Goal: Find specific page/section

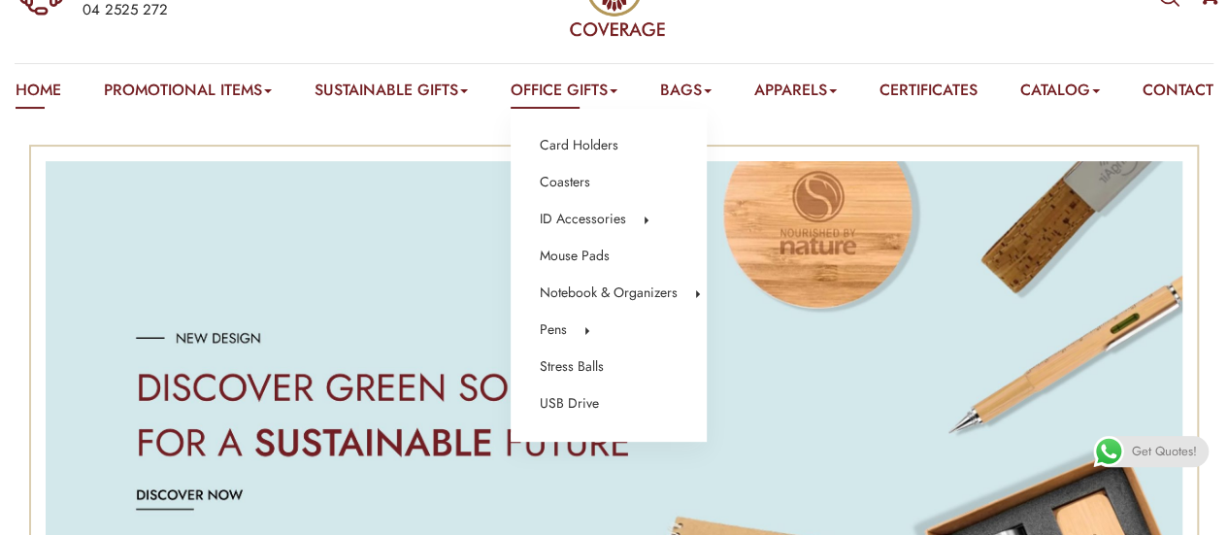
scroll to position [116, 0]
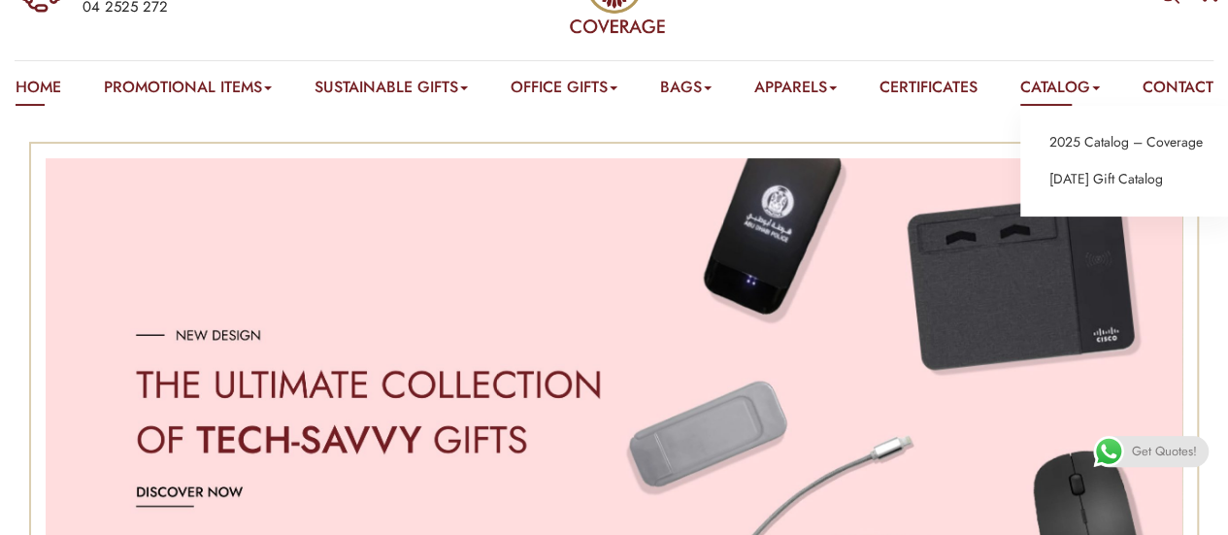
click at [1080, 92] on link "Catalog" at bounding box center [1060, 91] width 80 height 30
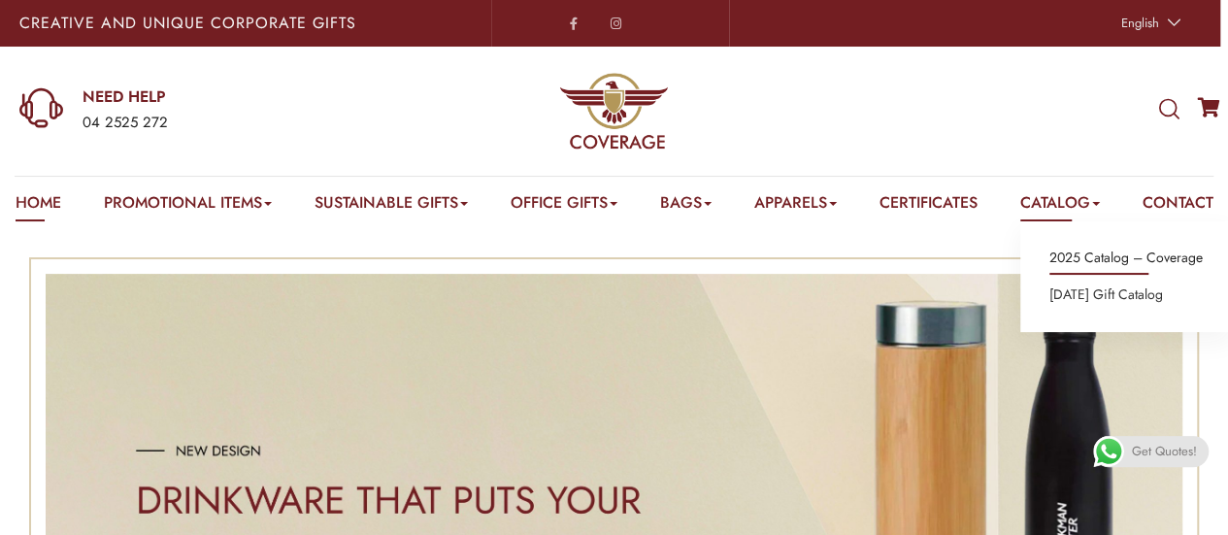
click at [1111, 255] on link "2025 Catalog – Coverage" at bounding box center [1125, 258] width 153 height 25
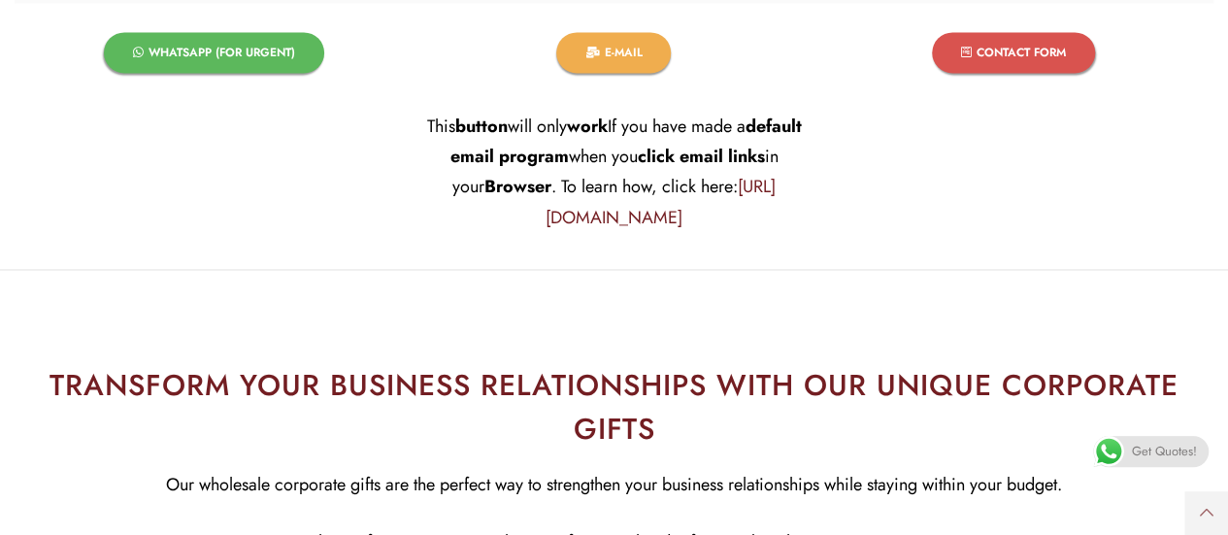
scroll to position [1642, 0]
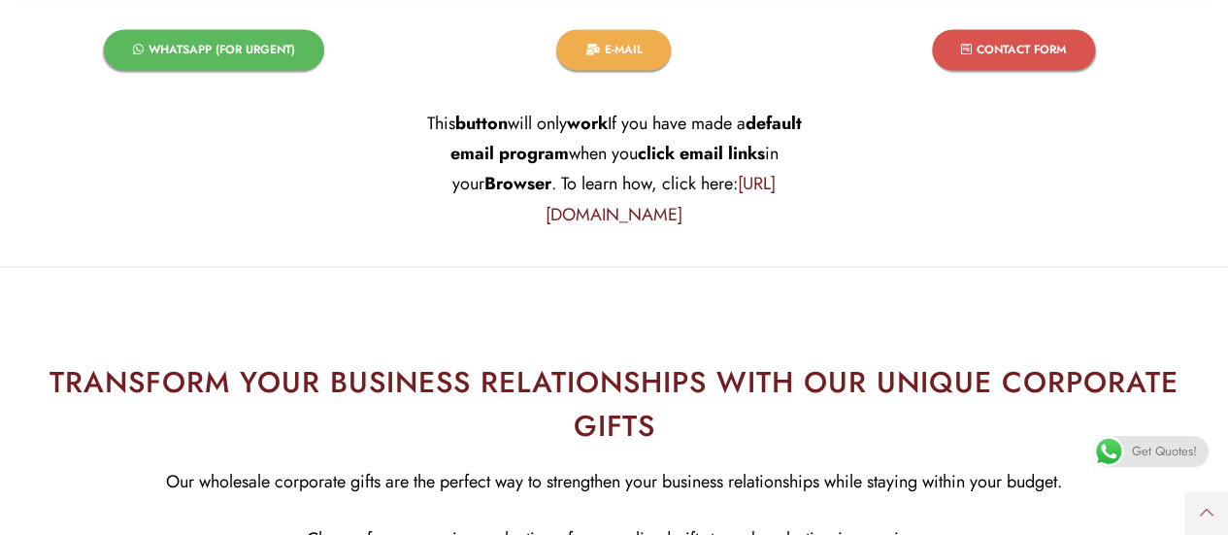
click at [1010, 55] on span "CONTACT FORM​" at bounding box center [1021, 50] width 89 height 12
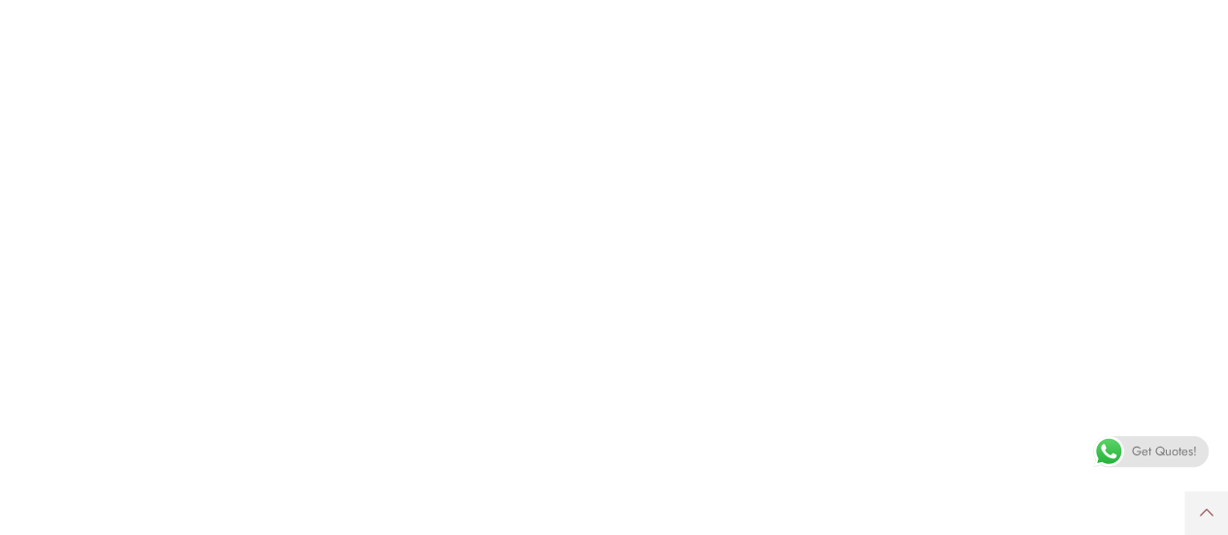
scroll to position [520, 0]
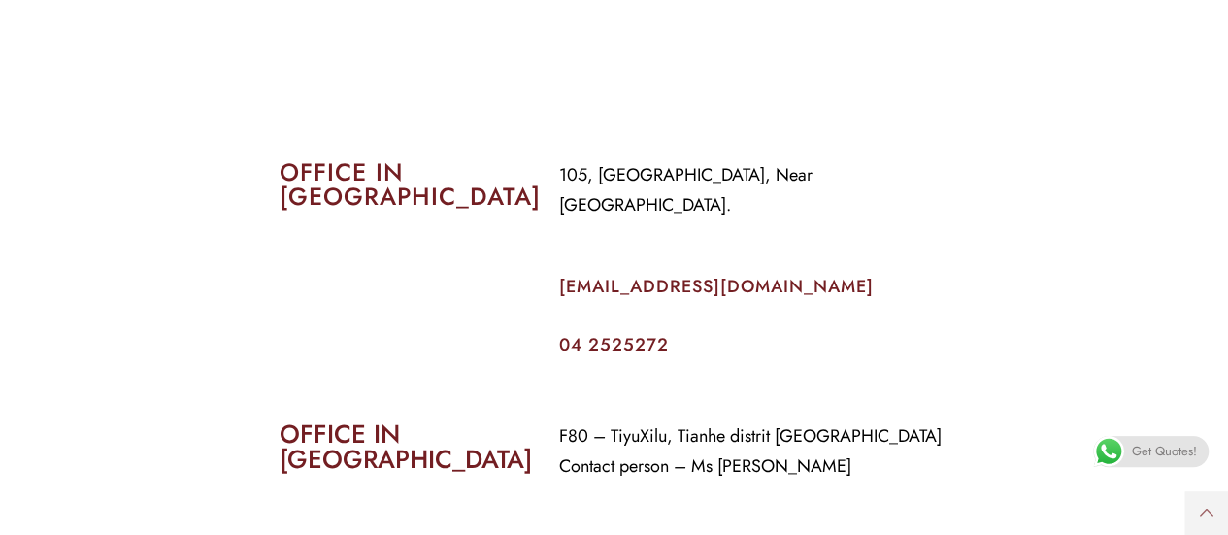
scroll to position [787, 0]
